Goal: Information Seeking & Learning: Learn about a topic

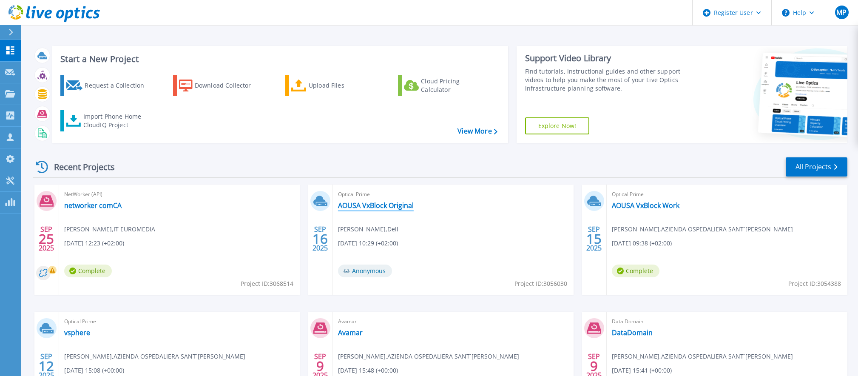
click at [369, 206] on link "AOUSA VxBlock Original" at bounding box center [376, 205] width 76 height 9
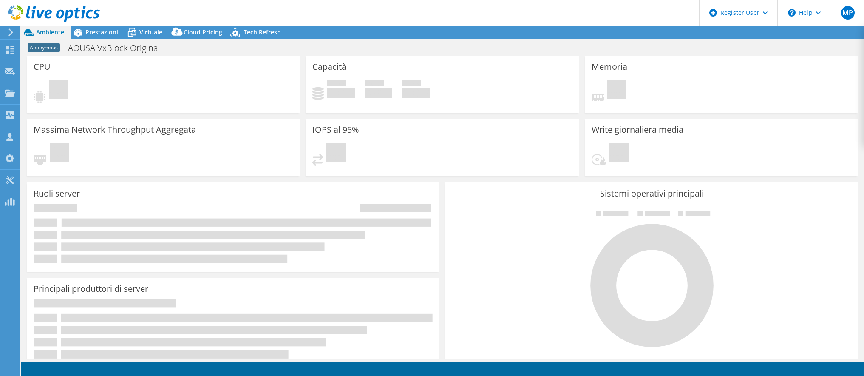
select select "USD"
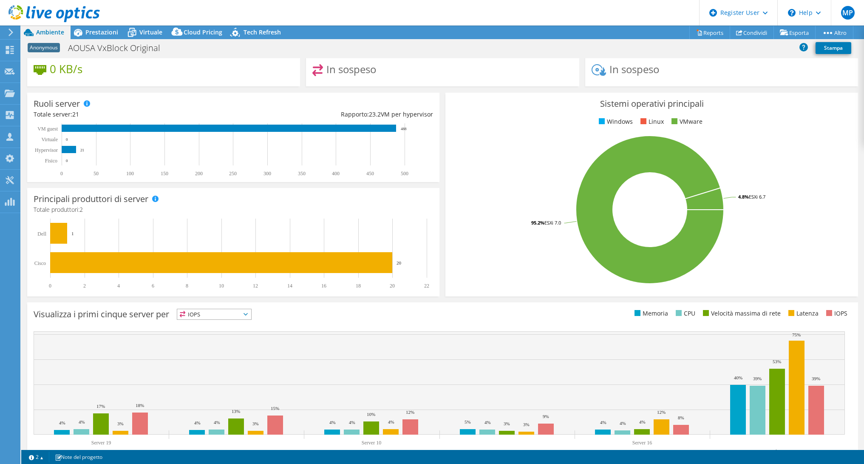
scroll to position [104, 0]
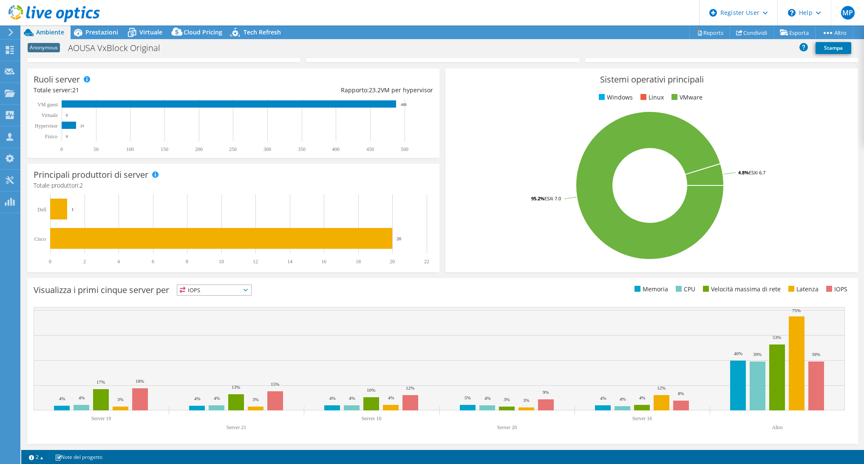
click at [203, 290] on span "IOPS" at bounding box center [214, 290] width 74 height 10
click at [210, 310] on li "Memoria" at bounding box center [214, 313] width 74 height 12
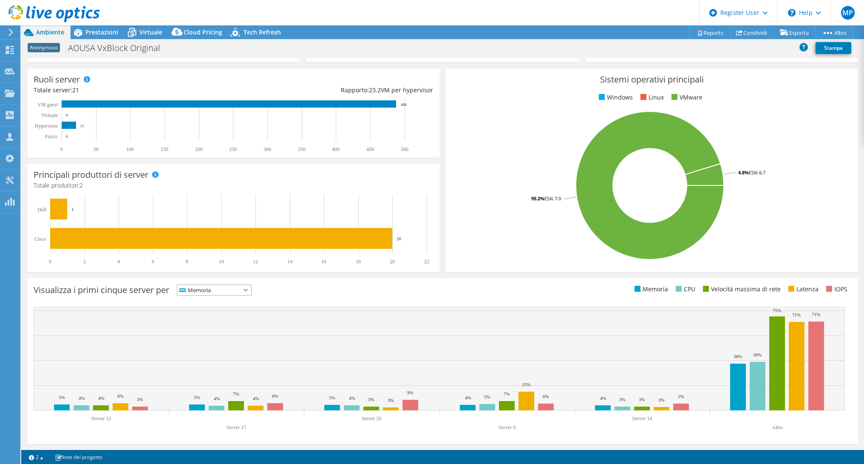
click at [210, 287] on span "Memoria" at bounding box center [208, 290] width 63 height 10
click at [216, 326] on li "CPU" at bounding box center [214, 325] width 74 height 12
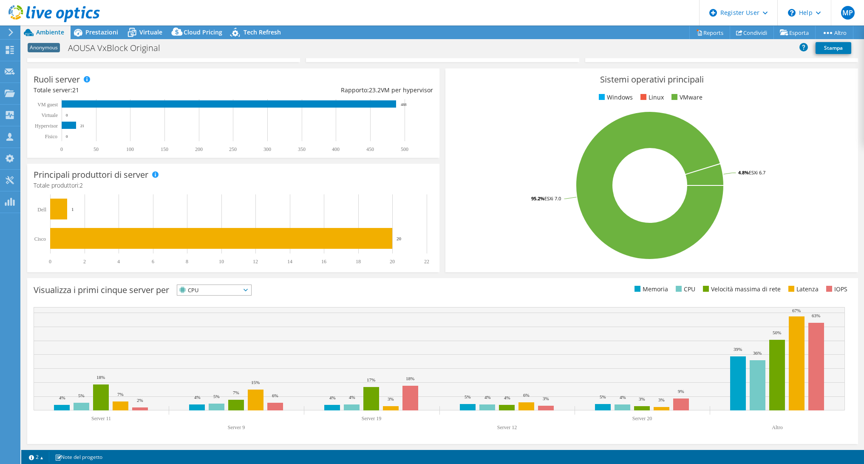
click at [223, 293] on span "CPU" at bounding box center [208, 290] width 63 height 10
click at [221, 336] on li "Velocità massima di rete" at bounding box center [214, 337] width 74 height 12
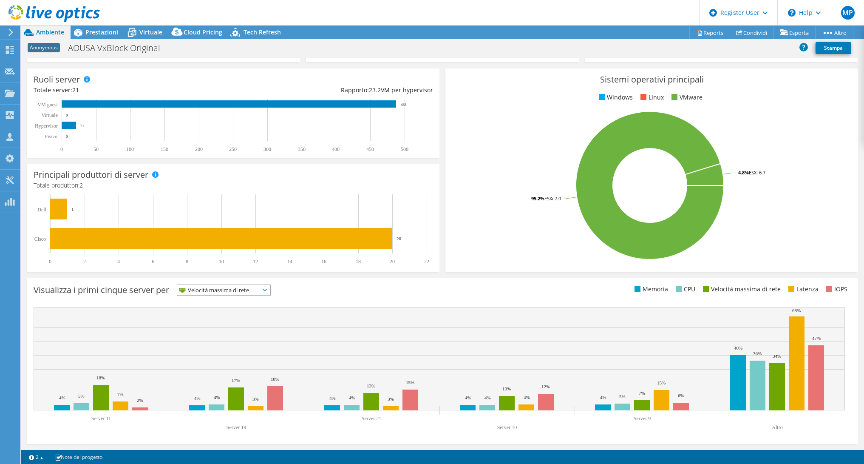
click at [232, 285] on span "Velocità massima di rete" at bounding box center [218, 290] width 82 height 10
click at [222, 345] on li "Latenza" at bounding box center [223, 349] width 93 height 12
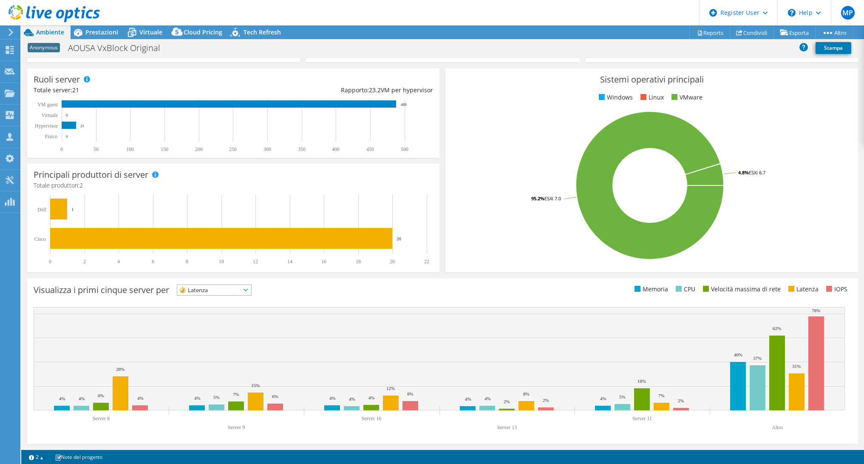
click at [232, 288] on span "Latenza" at bounding box center [208, 290] width 63 height 10
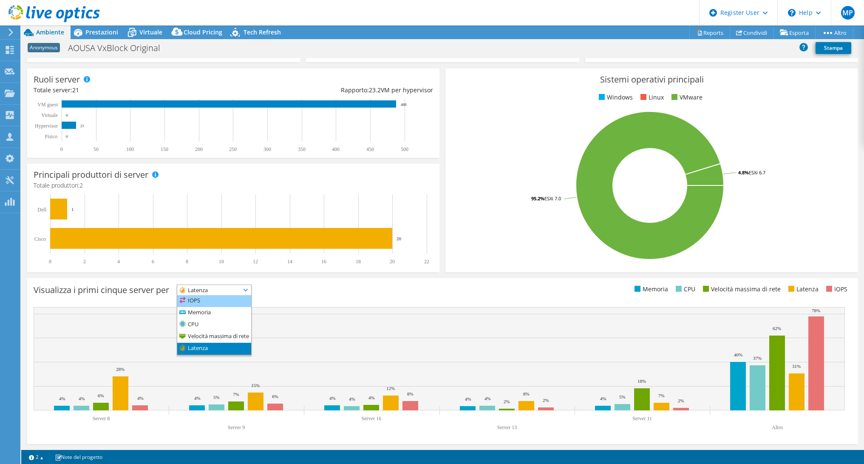
click at [209, 302] on li "IOPS" at bounding box center [214, 301] width 74 height 12
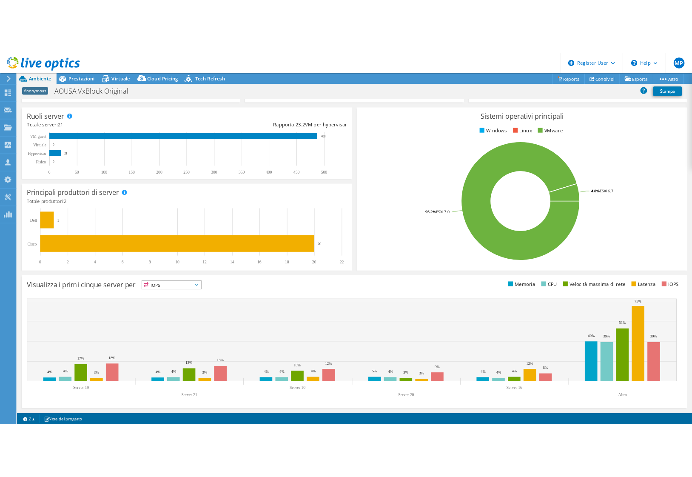
scroll to position [0, 0]
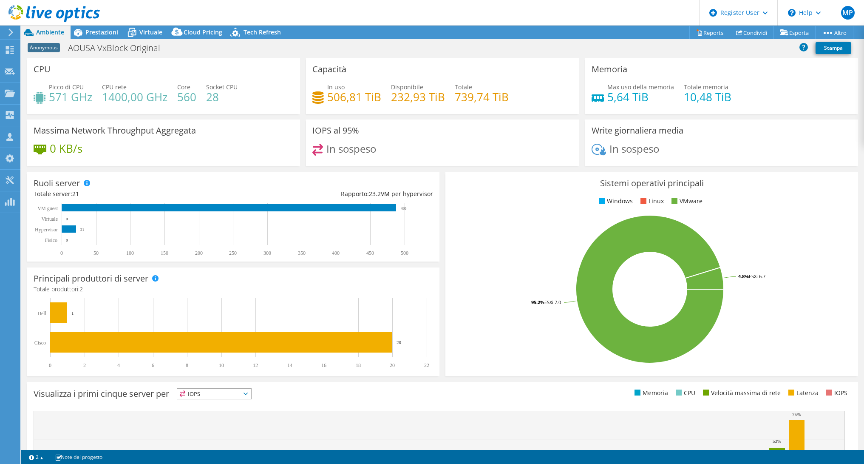
click at [457, 375] on ul "Memoria CPU Velocità massima di rete Latenza IOPS" at bounding box center [647, 393] width 409 height 10
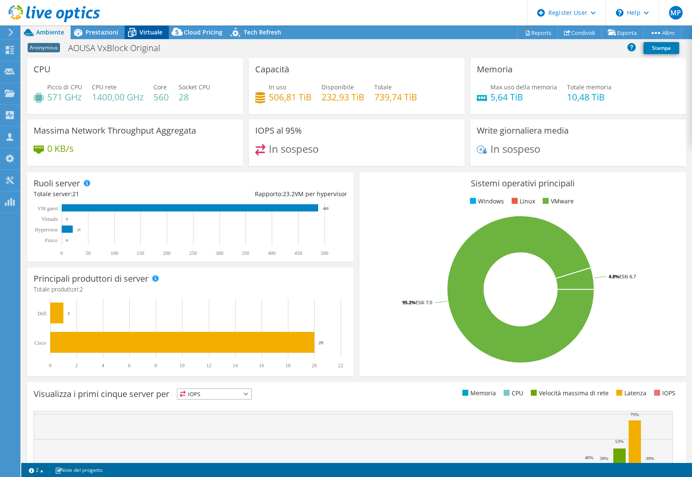
click at [154, 30] on span "Virtuale" at bounding box center [150, 32] width 23 height 8
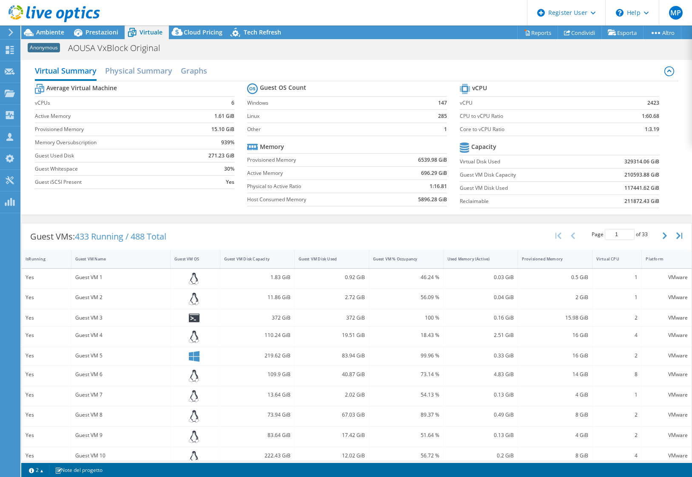
click at [147, 35] on span "Virtuale" at bounding box center [150, 32] width 23 height 8
click at [123, 72] on h2 "Physical Summary" at bounding box center [138, 71] width 67 height 19
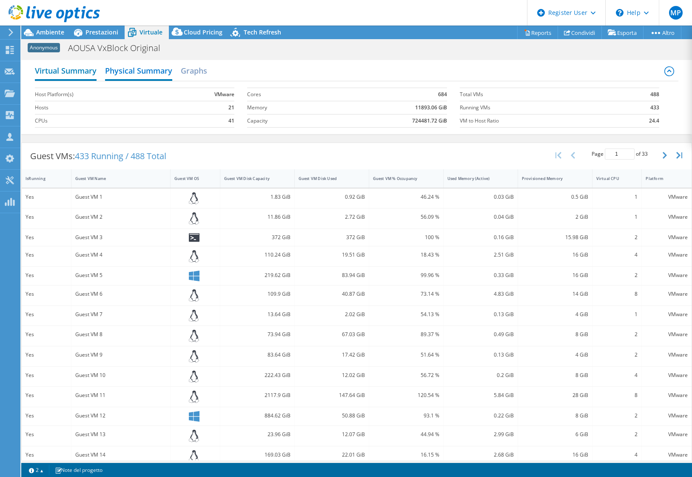
click at [86, 72] on h2 "Virtual Summary" at bounding box center [66, 71] width 62 height 19
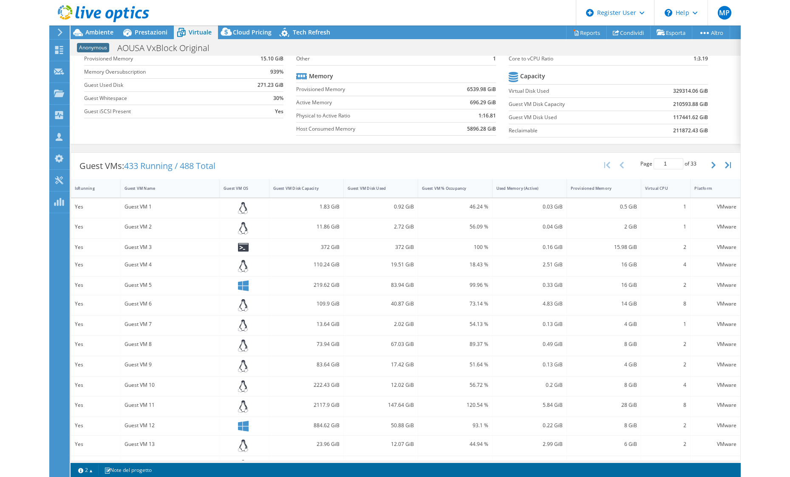
scroll to position [111, 0]
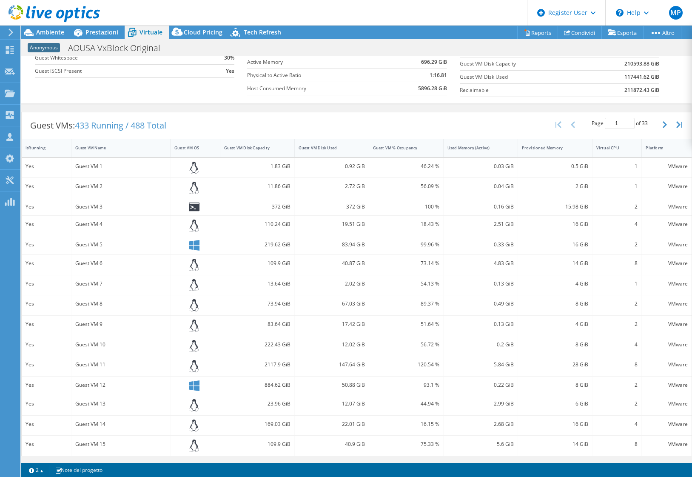
click at [260, 375] on div "Azioni progetto Azioni progetto Reports Condividi Esporta vSAN ReadyNode Sizer" at bounding box center [356, 251] width 670 height 451
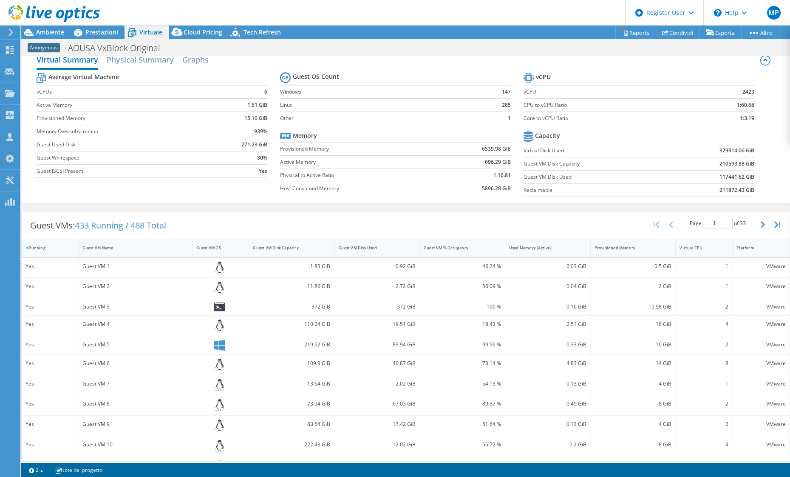
scroll to position [0, 0]
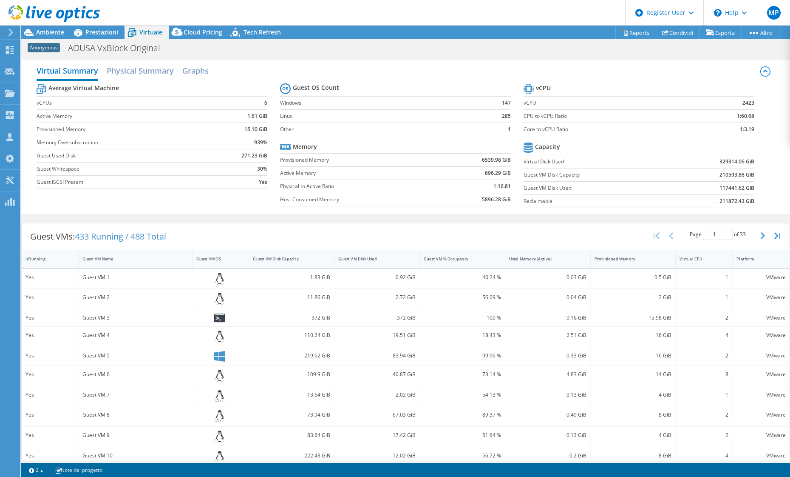
click at [97, 91] on b "Average Virtual Machine" at bounding box center [83, 88] width 71 height 9
click at [139, 73] on h2 "Physical Summary" at bounding box center [140, 71] width 67 height 19
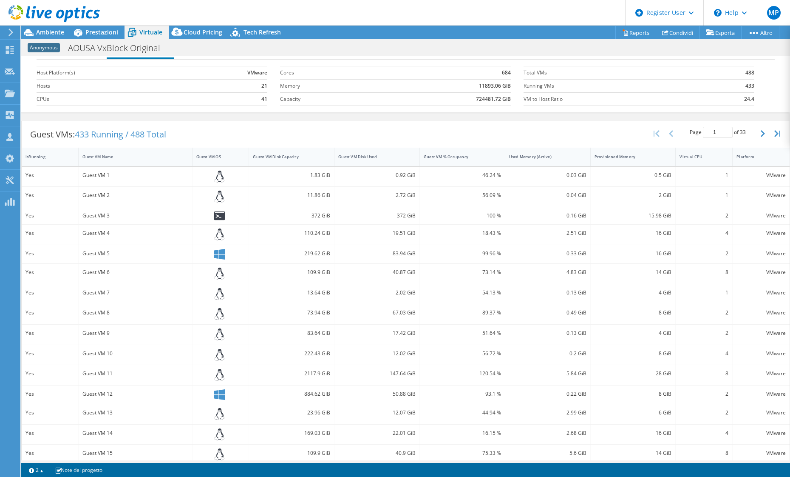
scroll to position [31, 0]
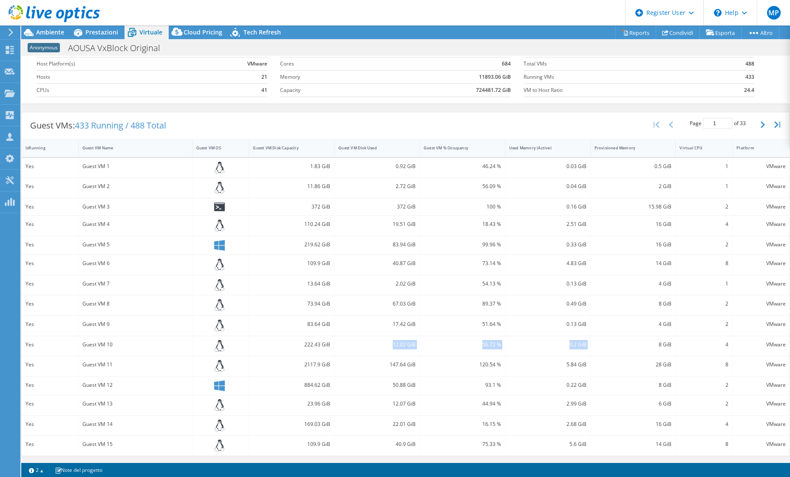
drag, startPoint x: 618, startPoint y: 344, endPoint x: 363, endPoint y: 335, distance: 255.7
click at [364, 337] on div "Yes Guest VM 10 222.43 GiB 12.02 GiB 56.72 % 0.2 GiB 8 GiB 4 VMware" at bounding box center [406, 346] width 768 height 20
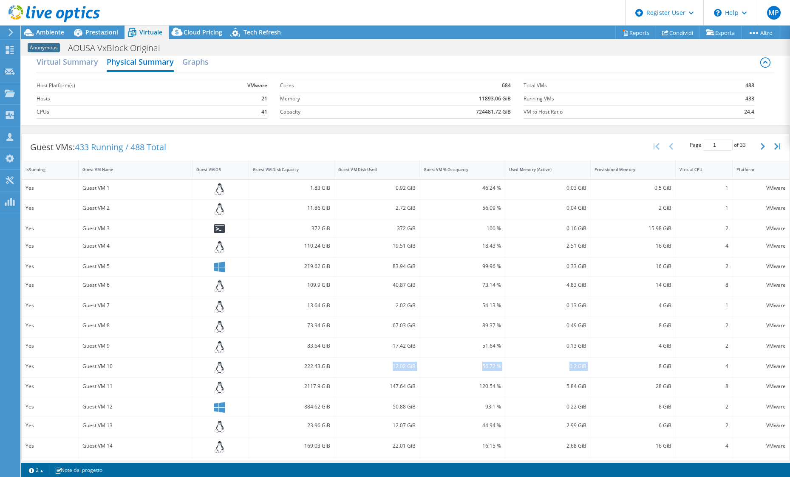
scroll to position [0, 0]
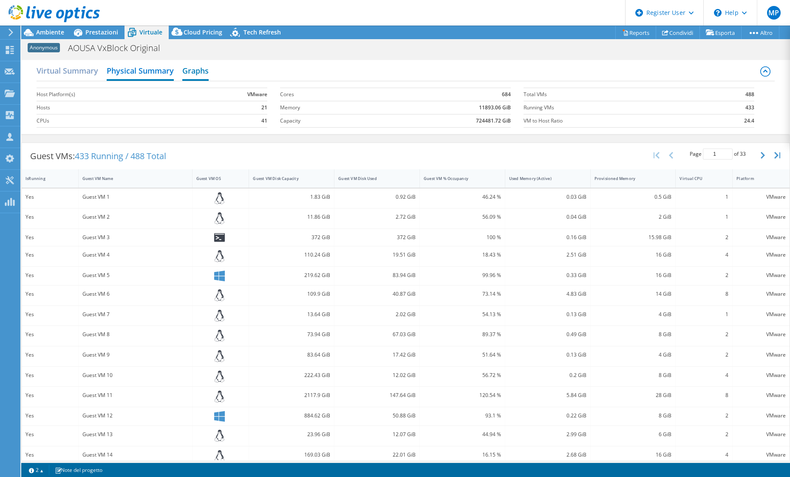
click at [194, 74] on h2 "Graphs" at bounding box center [195, 71] width 26 height 19
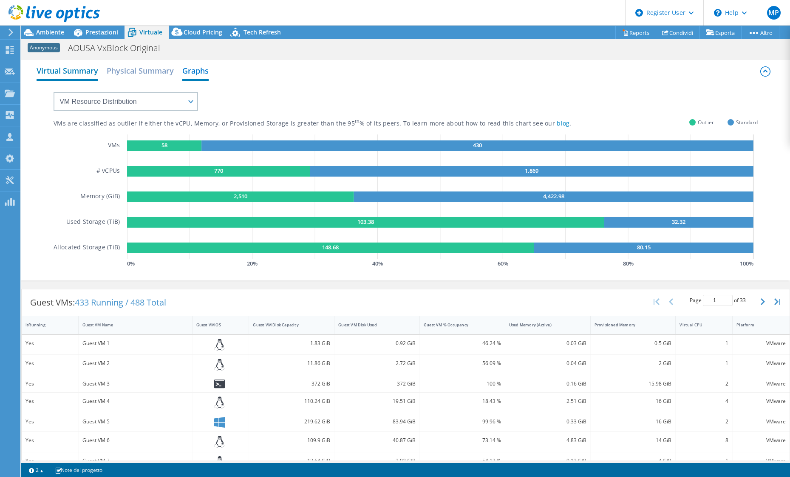
click at [62, 76] on h2 "Virtual Summary" at bounding box center [68, 71] width 62 height 19
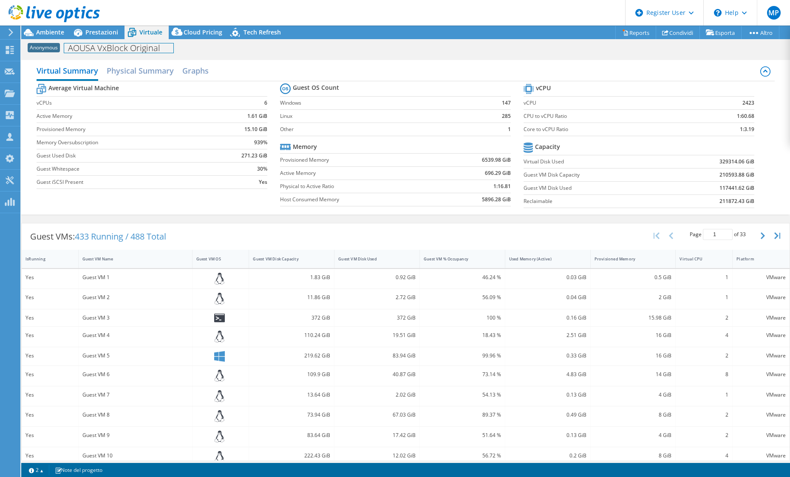
click at [127, 53] on h1 "AOUSA VxBlock Original" at bounding box center [118, 47] width 109 height 9
click at [270, 32] on span "Tech Refresh" at bounding box center [262, 32] width 37 height 8
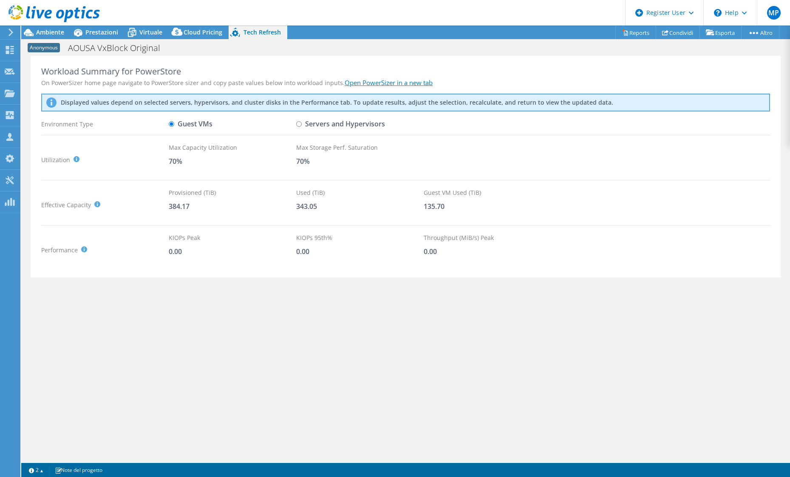
click at [334, 126] on label "Servers and Hypervisors" at bounding box center [340, 123] width 89 height 15
click at [302, 126] on input "Servers and Hypervisors" at bounding box center [299, 124] width 6 height 6
radio input "true"
click at [185, 125] on label "Guest VMs" at bounding box center [191, 123] width 44 height 15
click at [174, 125] on input "Guest VMs" at bounding box center [172, 124] width 6 height 6
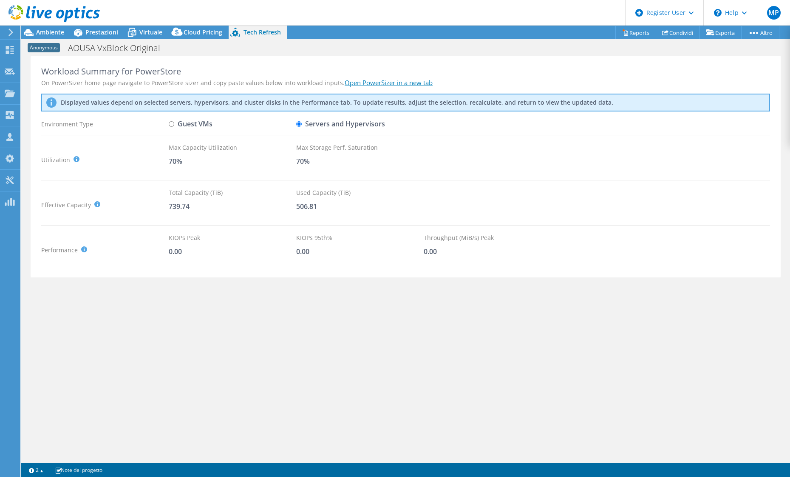
radio input "true"
click at [316, 125] on label "Servers and Hypervisors" at bounding box center [340, 123] width 89 height 15
click at [302, 125] on input "Servers and Hypervisors" at bounding box center [299, 124] width 6 height 6
radio input "true"
click at [186, 122] on label "Guest VMs" at bounding box center [191, 123] width 44 height 15
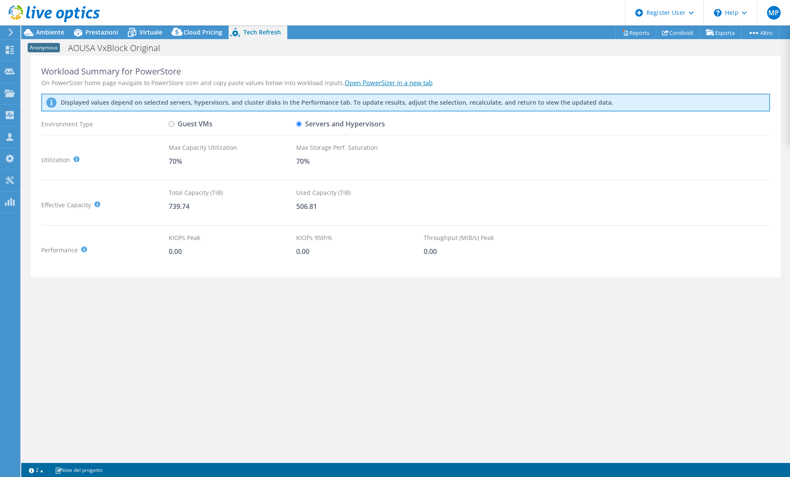
click at [174, 122] on input "Guest VMs" at bounding box center [172, 124] width 6 height 6
radio input "true"
radio input "false"
click at [185, 37] on div "Cloud Pricing" at bounding box center [199, 33] width 60 height 14
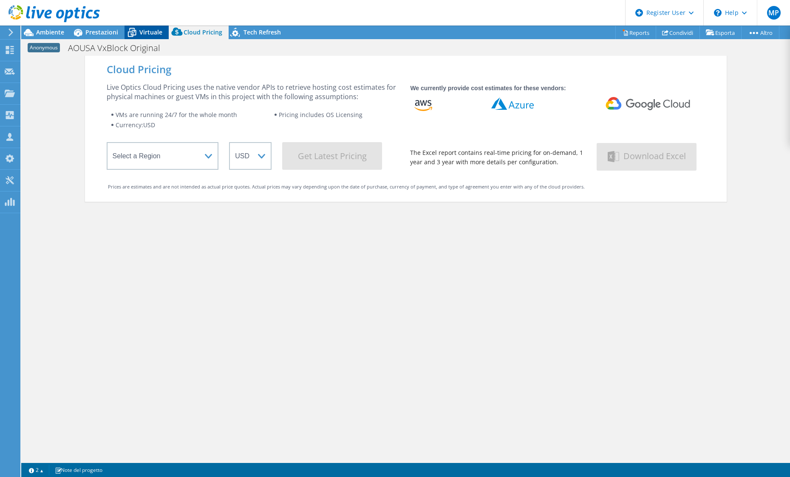
click at [162, 37] on div "Virtuale" at bounding box center [147, 33] width 44 height 14
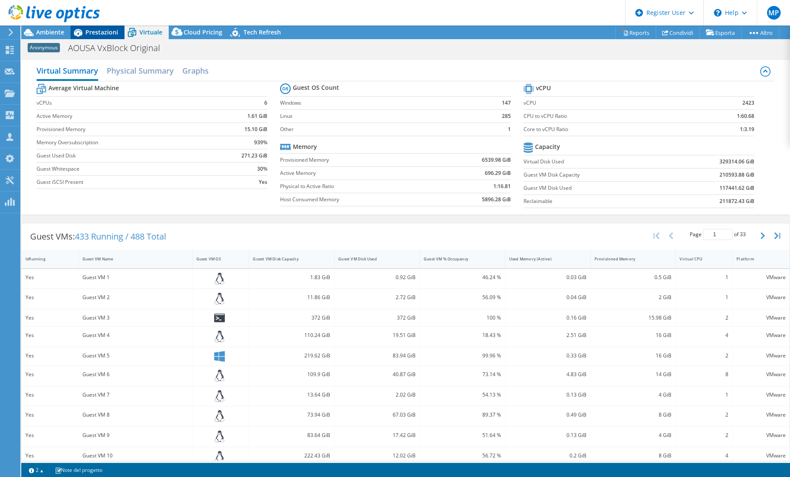
click at [99, 34] on span "Prestazioni" at bounding box center [101, 32] width 33 height 8
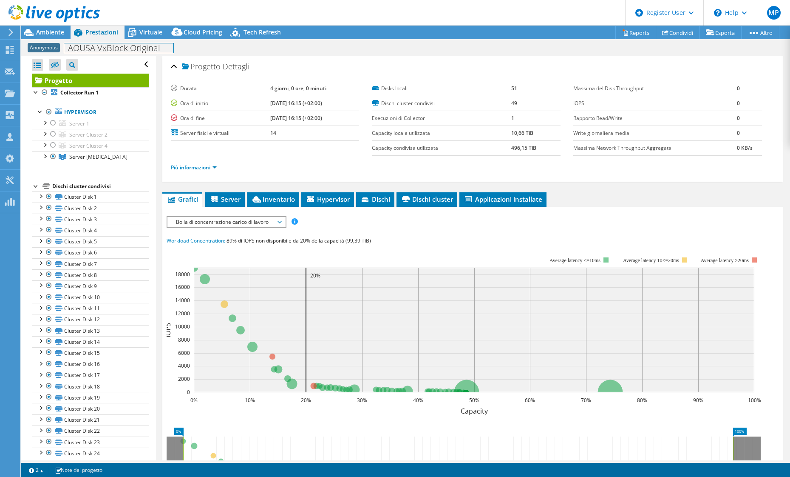
click at [104, 53] on h1 "AOUSA VxBlock Original" at bounding box center [118, 47] width 109 height 9
click at [51, 27] on div at bounding box center [50, 14] width 100 height 28
click at [52, 27] on div at bounding box center [50, 14] width 100 height 28
click at [48, 112] on div at bounding box center [49, 112] width 9 height 10
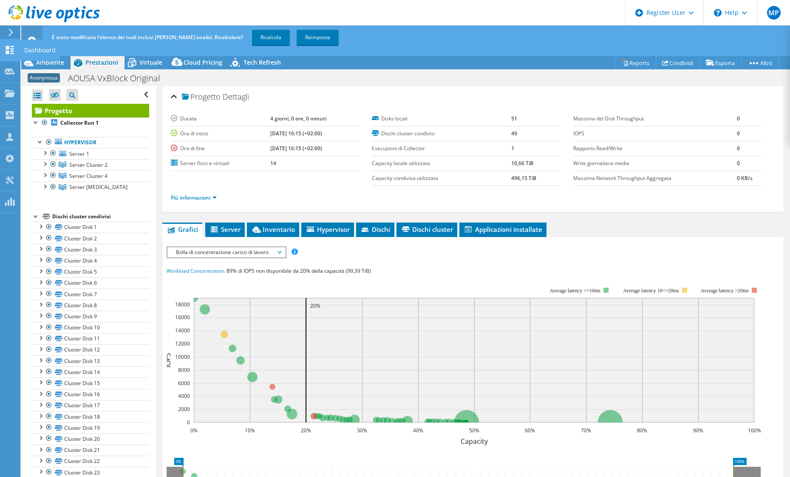
click at [9, 54] on use at bounding box center [10, 50] width 8 height 8
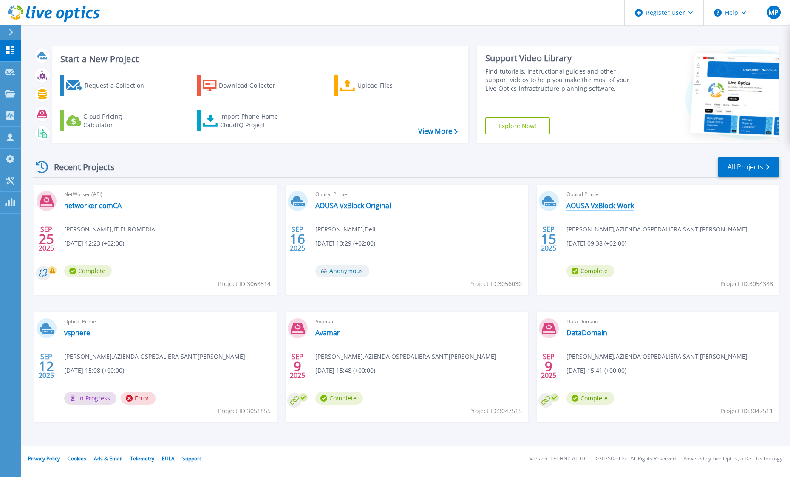
click at [600, 202] on link "AOUSA VxBlock Work" at bounding box center [601, 205] width 68 height 9
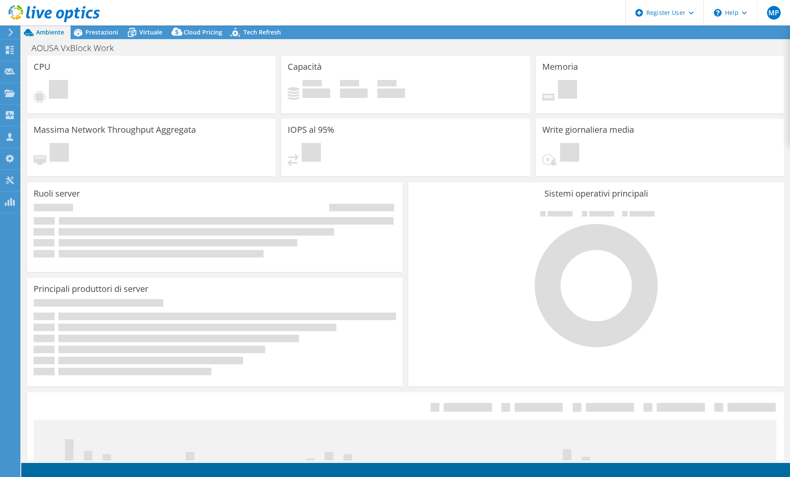
select select "EUFrankfurt"
select select "USD"
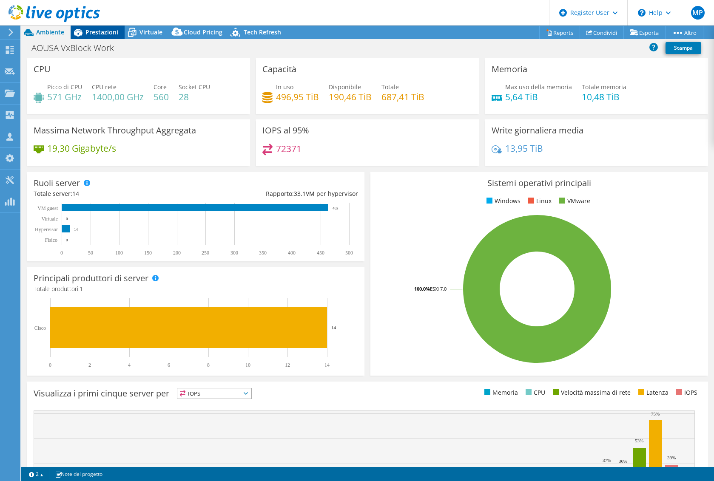
click at [96, 34] on span "Prestazioni" at bounding box center [101, 32] width 33 height 8
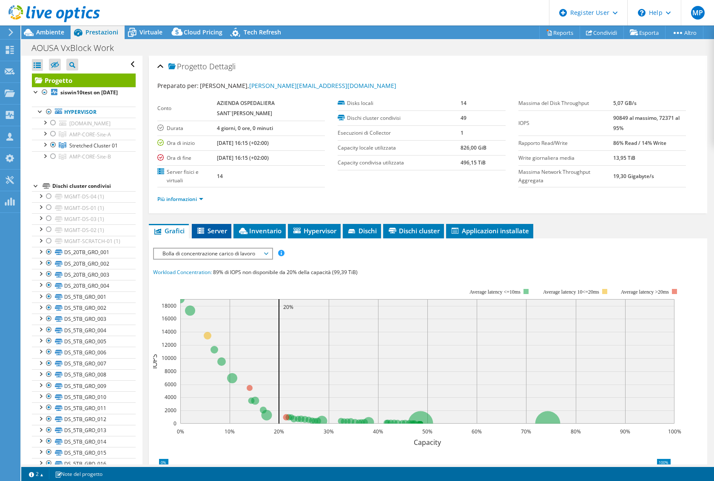
click at [219, 235] on span "Server" at bounding box center [211, 231] width 31 height 9
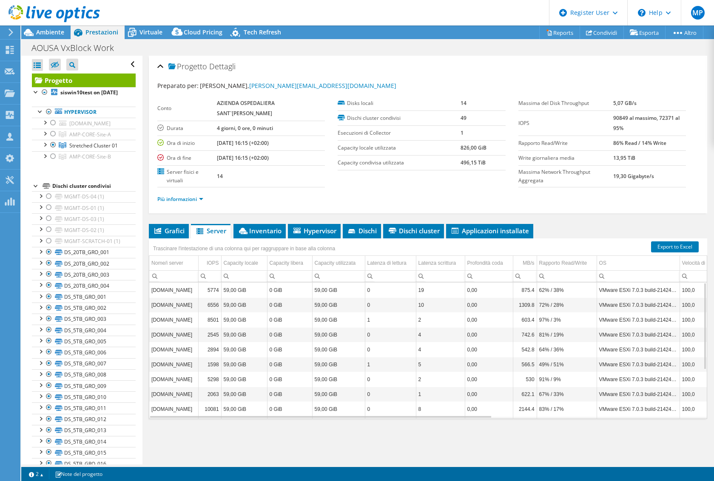
click at [631, 287] on td "VMware ESXi 7.0.3 build-21424296" at bounding box center [638, 290] width 83 height 15
click at [599, 292] on td "VMware ESXi 7.0.3 build-21424296" at bounding box center [638, 290] width 83 height 15
click at [677, 290] on td "VMware ESXi 7.0.3 build-21424296" at bounding box center [638, 290] width 83 height 15
copy td "VMware ESXi 7.0.3 build-21424296"
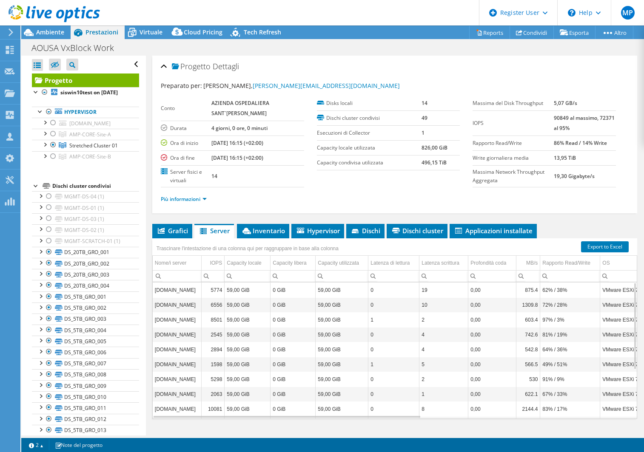
click at [346, 208] on div "Più informazioni" at bounding box center [395, 199] width 468 height 24
